Goal: Information Seeking & Learning: Learn about a topic

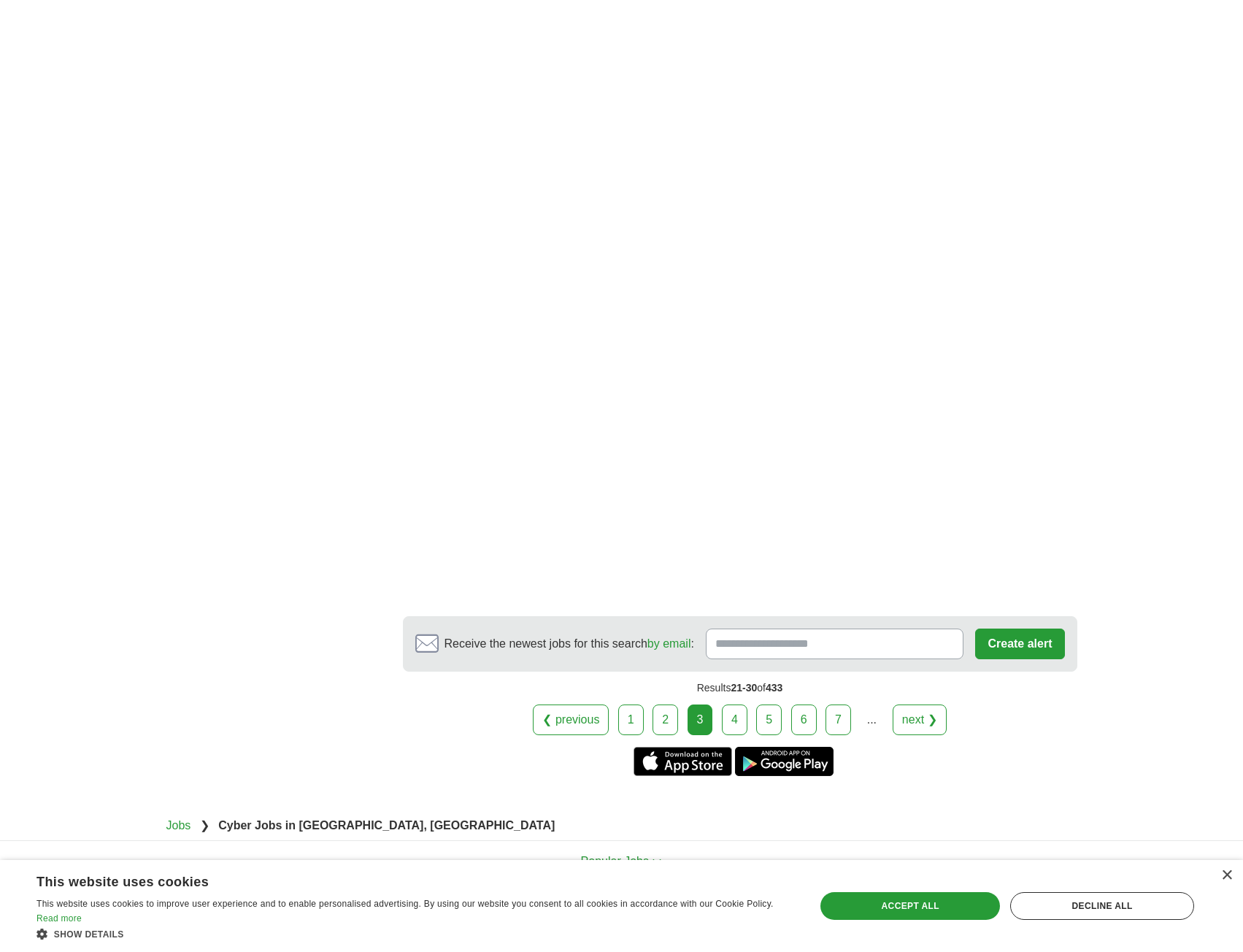
scroll to position [2117, 0]
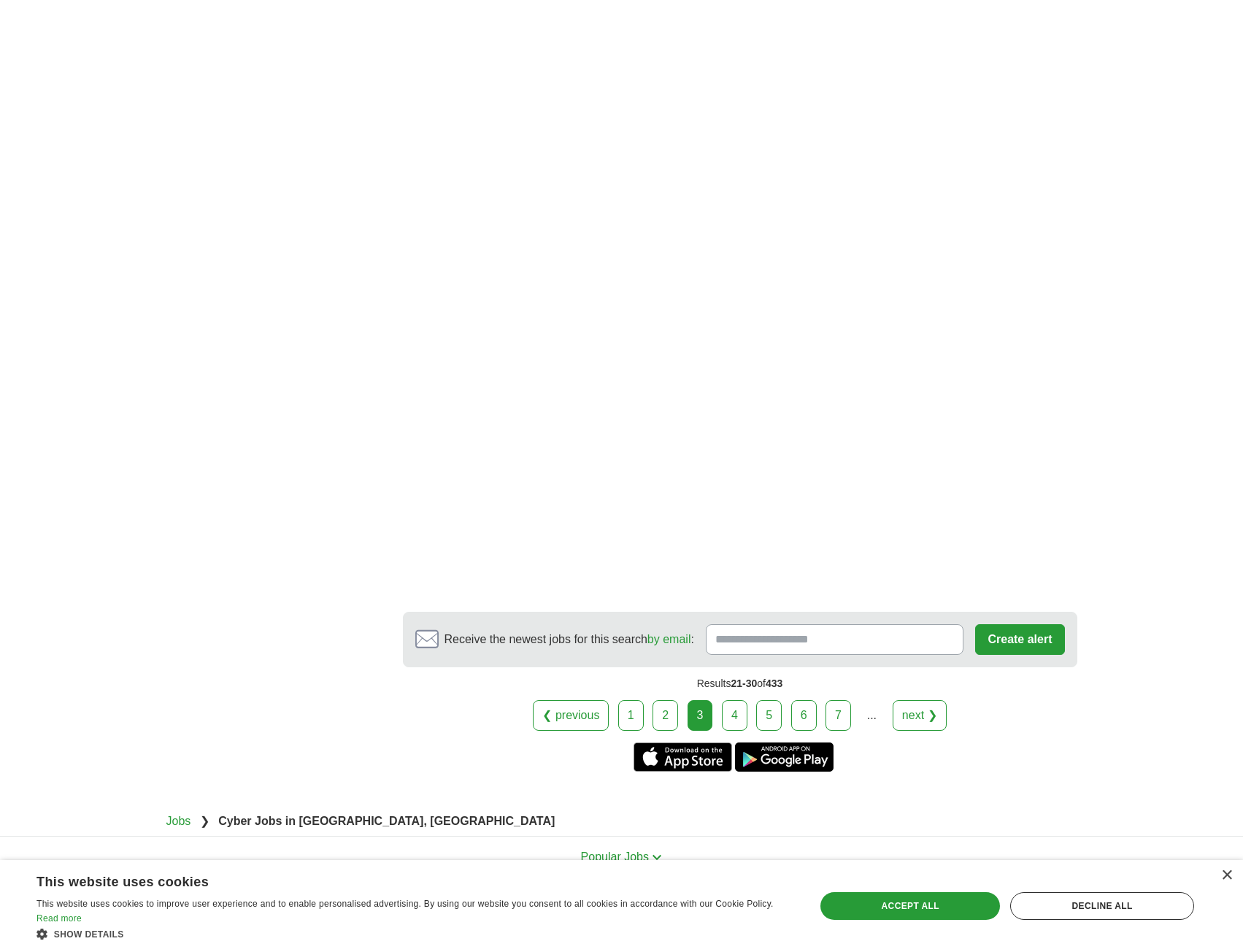
click at [742, 700] on link "4" at bounding box center [734, 715] width 25 height 31
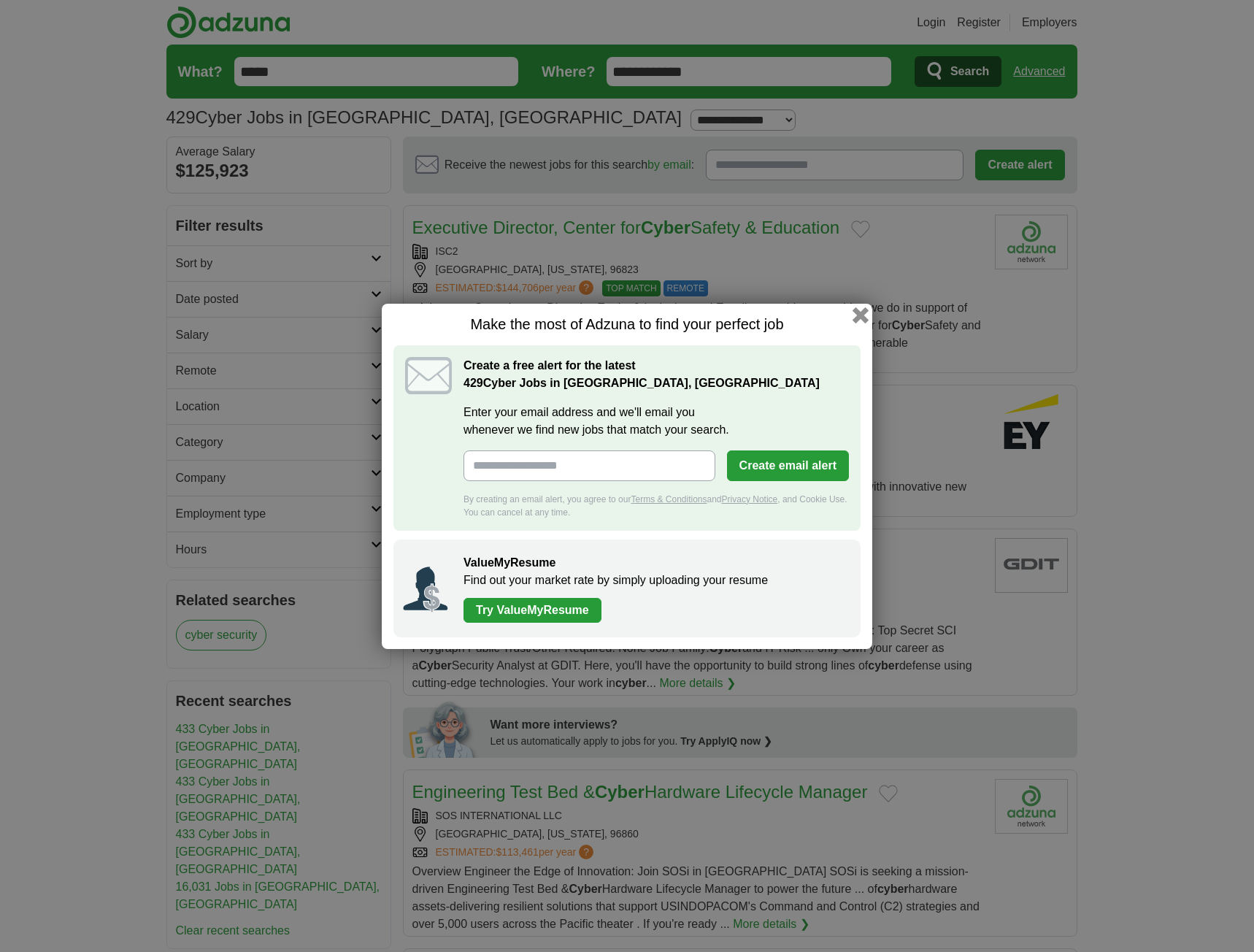
click at [863, 314] on button "button" at bounding box center [860, 314] width 16 height 16
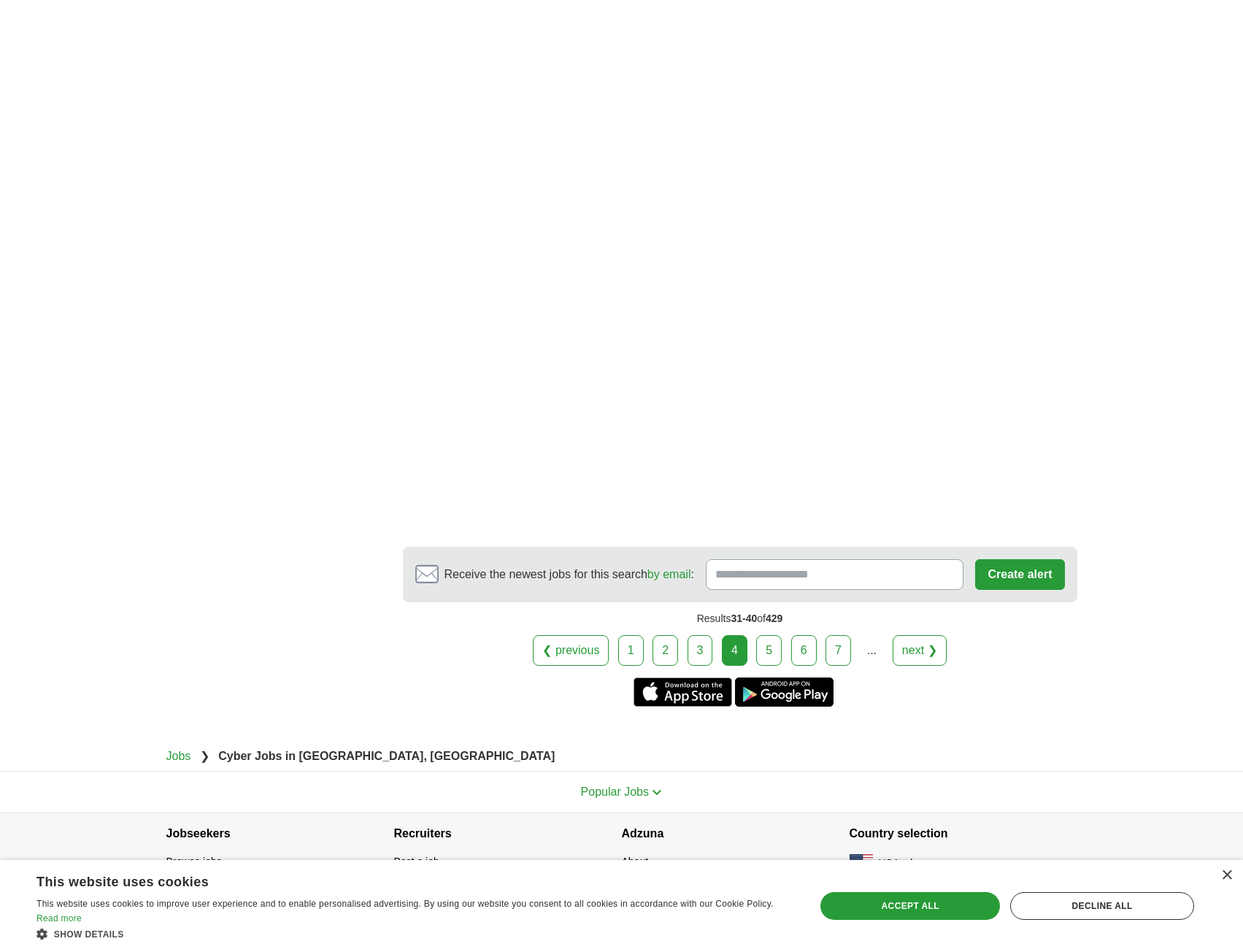
scroll to position [2325, 0]
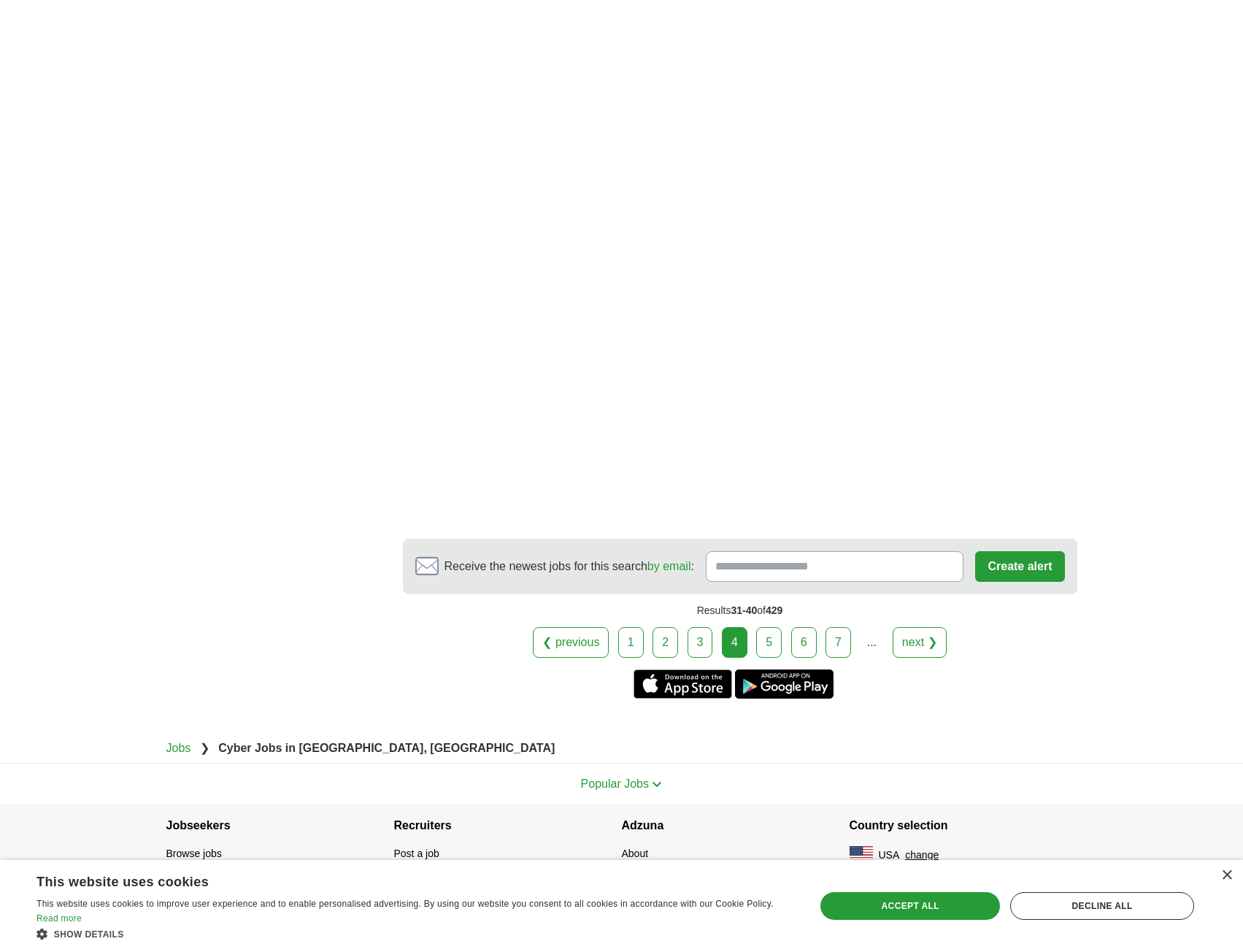
click at [768, 643] on link "5" at bounding box center [769, 642] width 25 height 31
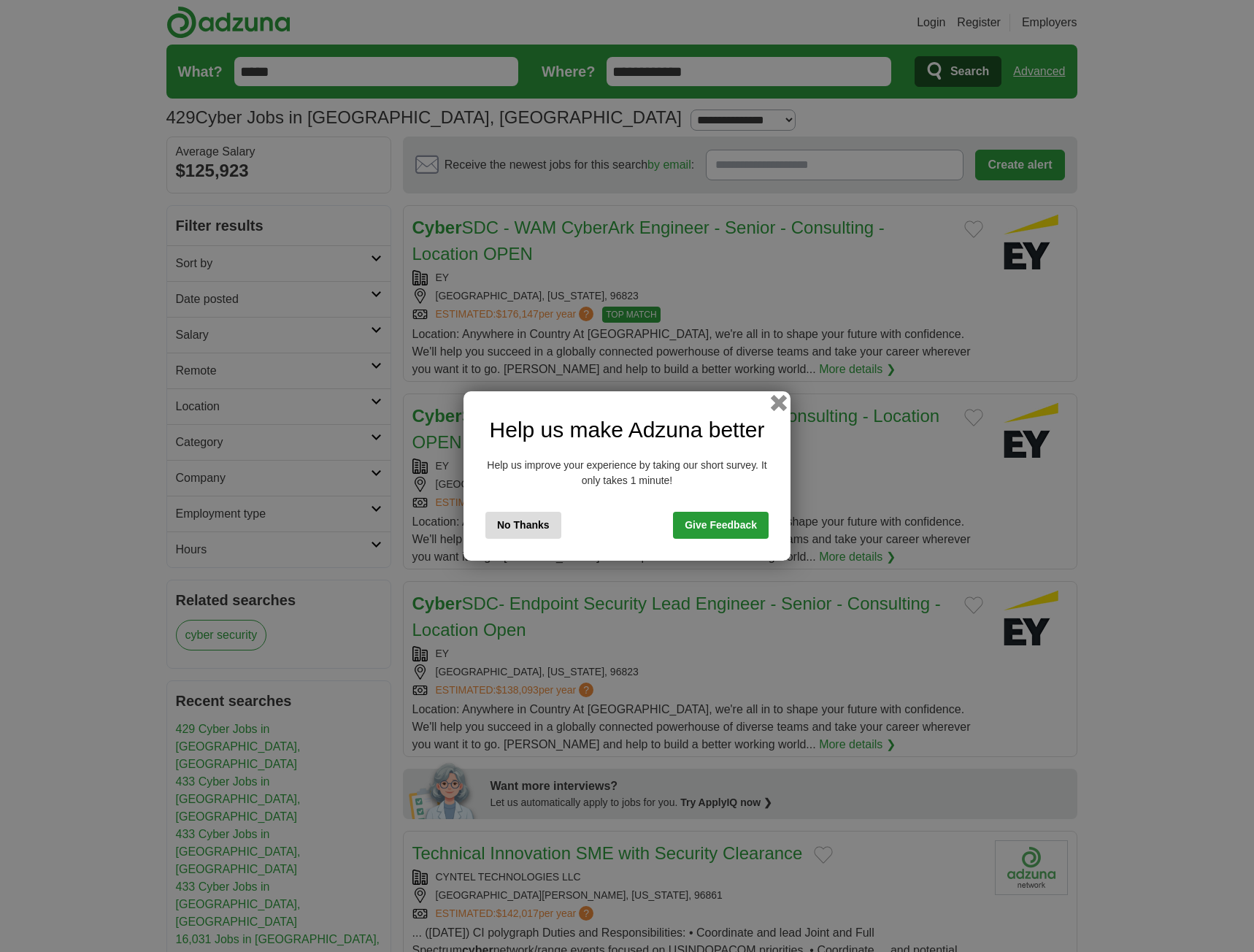
click at [779, 403] on button "button" at bounding box center [778, 402] width 16 height 16
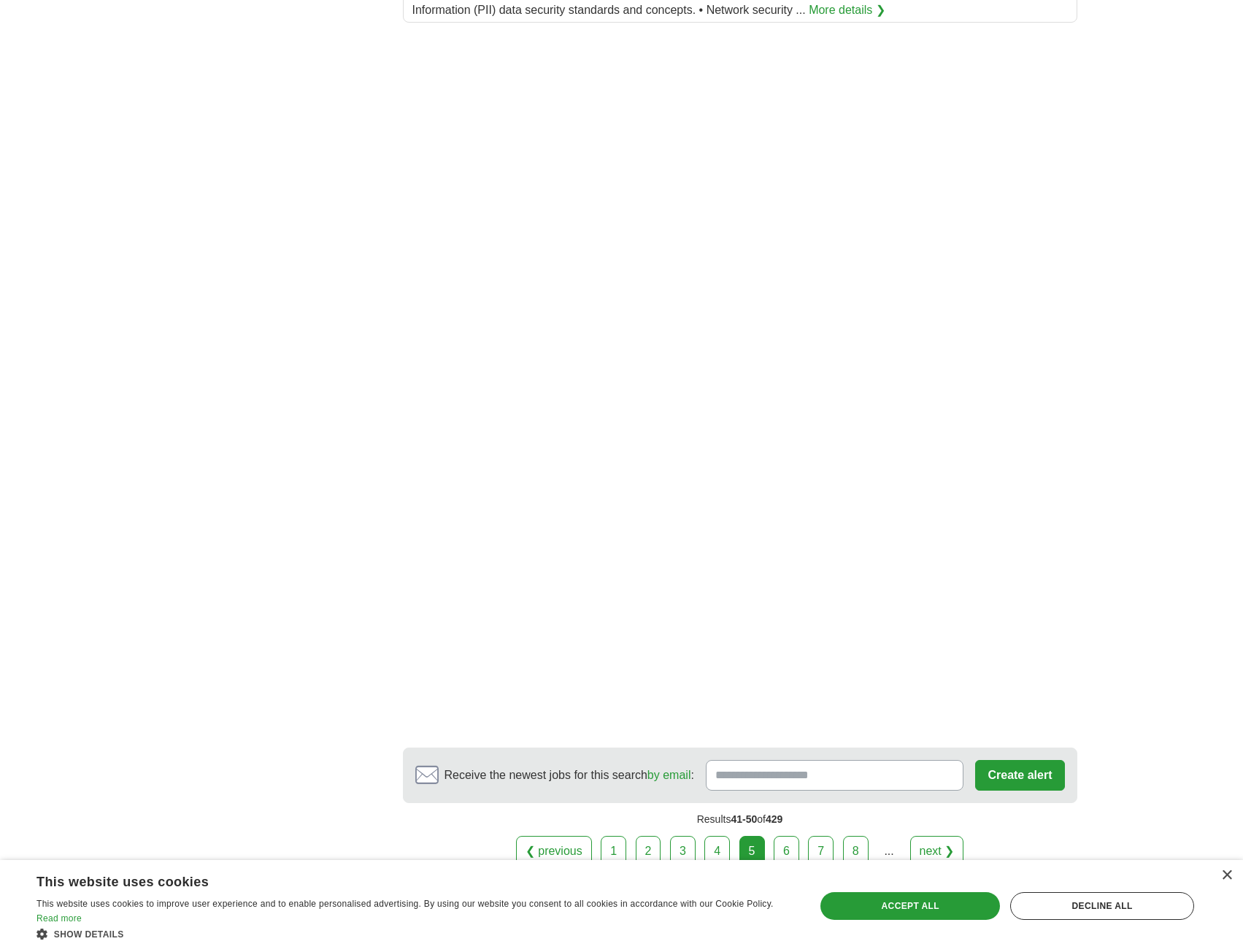
scroll to position [2263, 0]
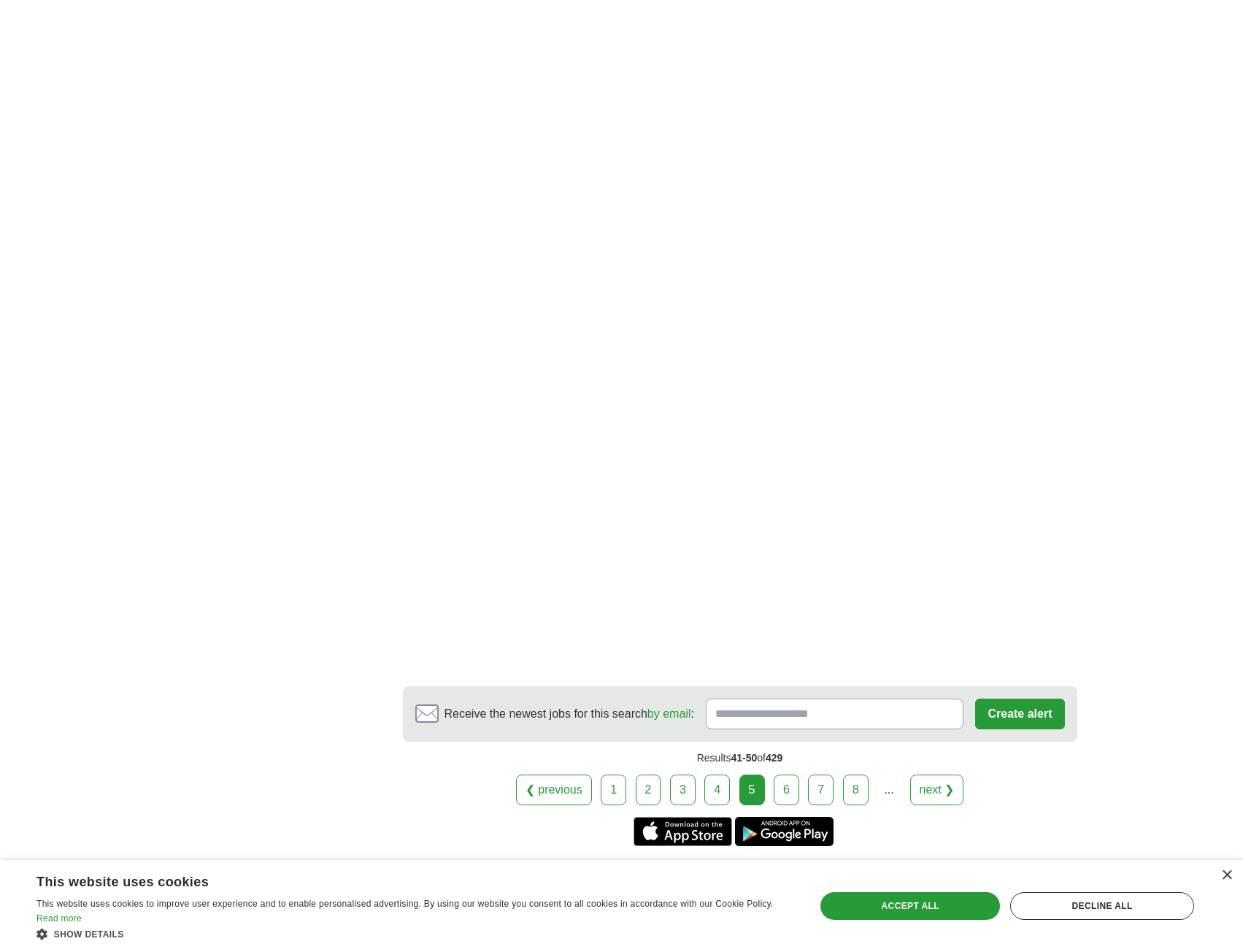
click at [788, 786] on link "6" at bounding box center [786, 789] width 25 height 31
